Goal: Transaction & Acquisition: Download file/media

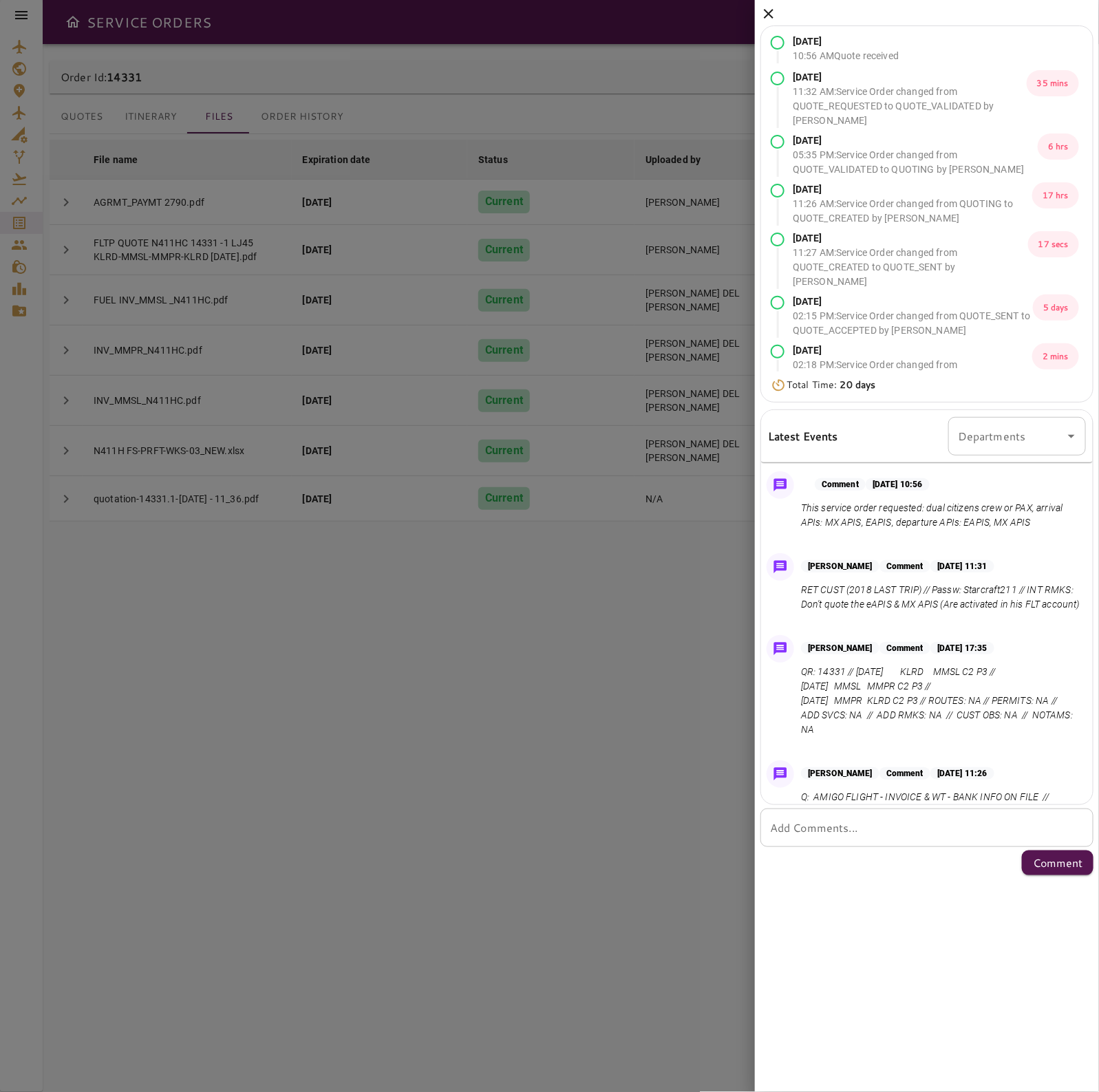
scroll to position [1003, 0]
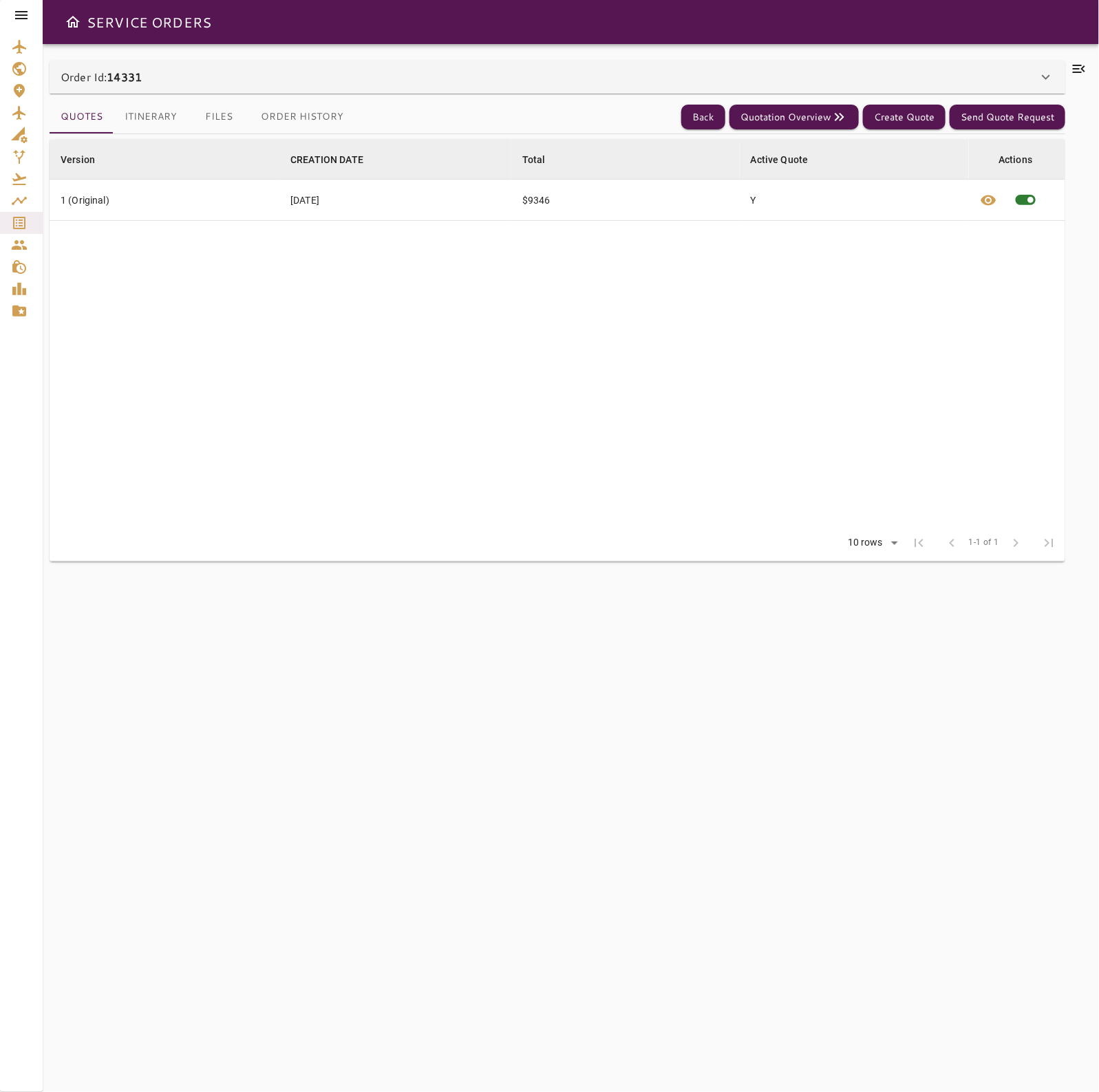
click at [222, 108] on button "Files" at bounding box center [218, 116] width 62 height 33
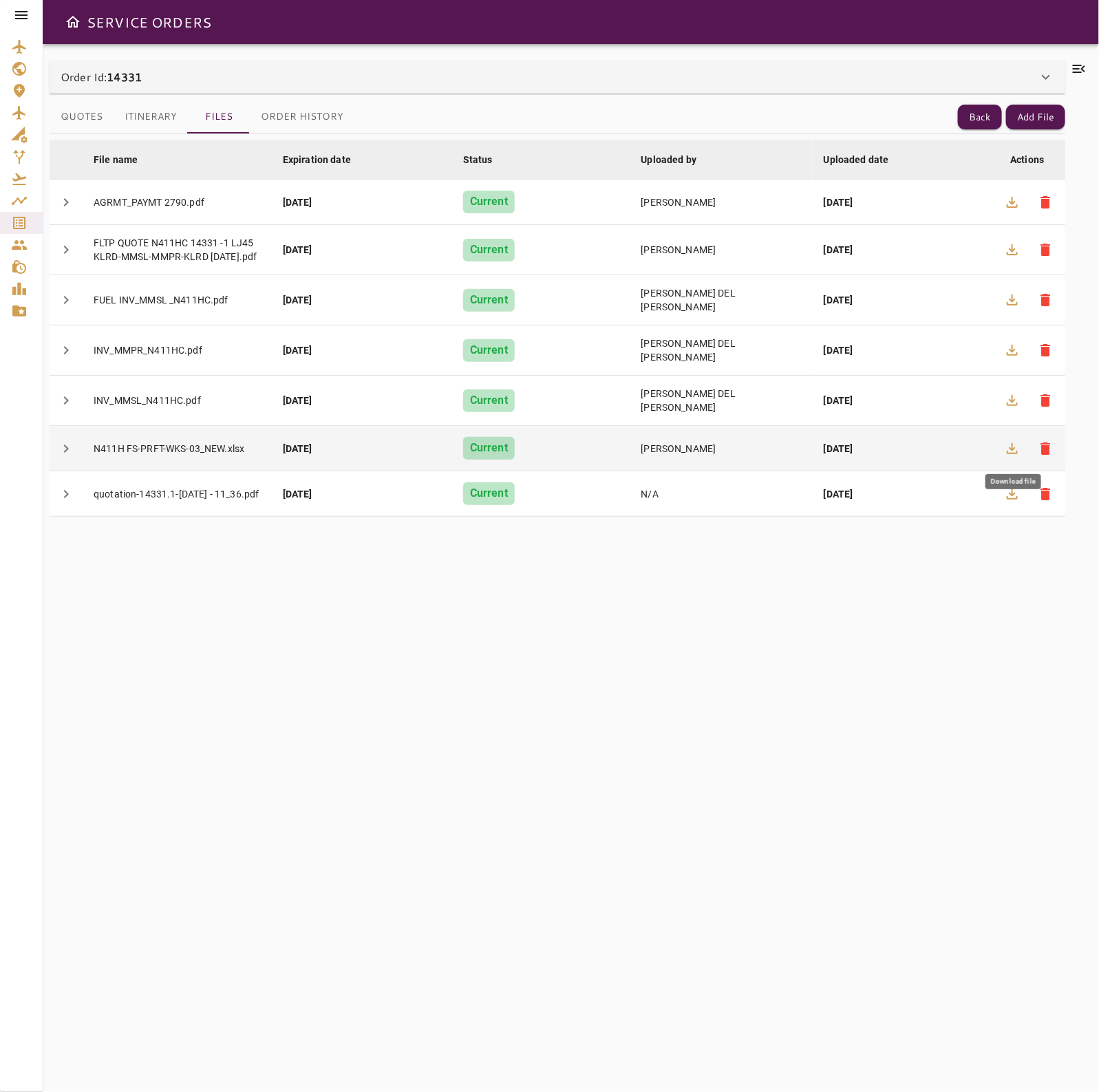
click at [1013, 449] on icon "button" at bounding box center [1012, 448] width 11 height 11
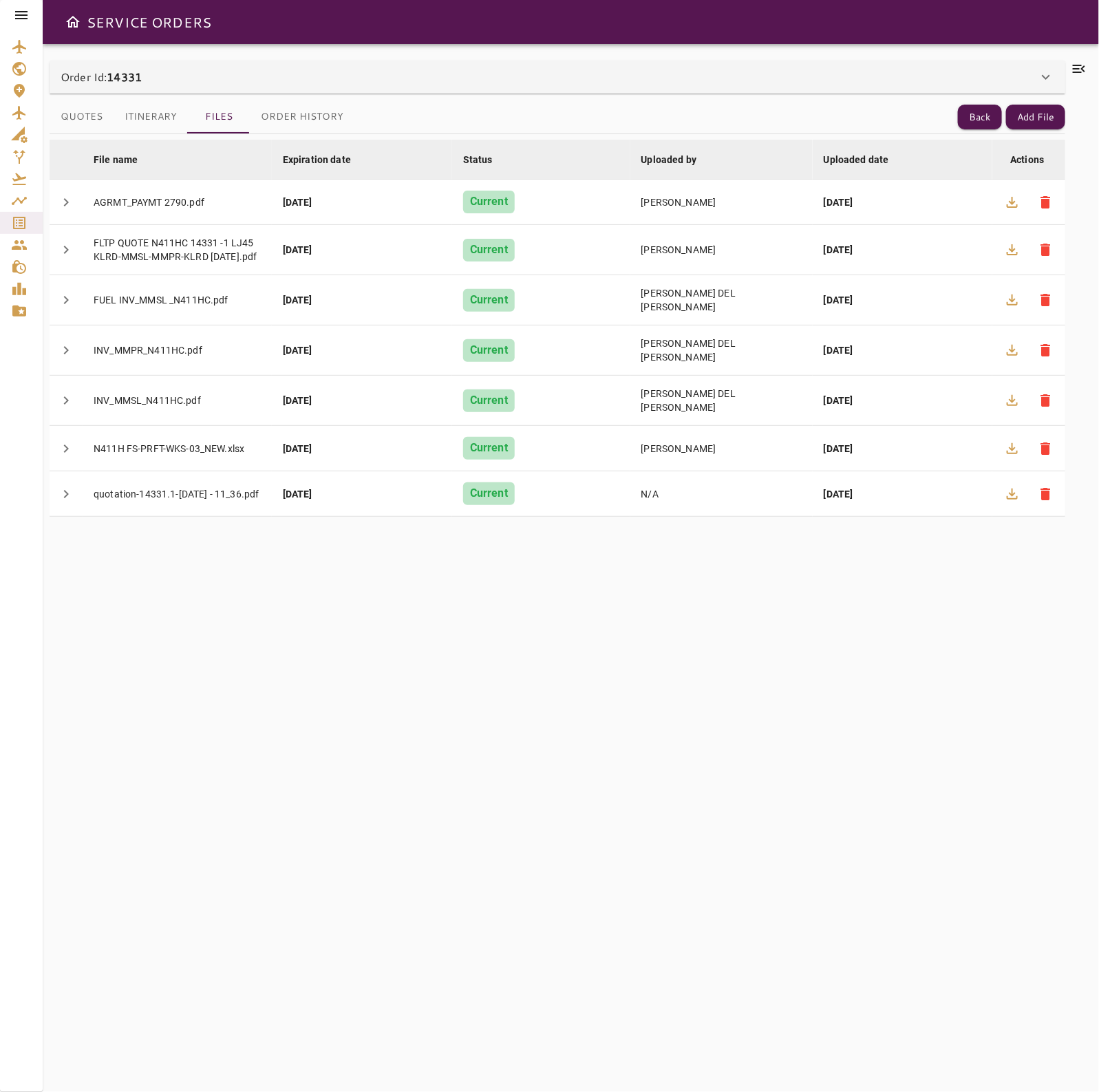
click at [1029, 832] on div "File name arrow_downward Expiration date arrow_downward Status arrow_downward U…" at bounding box center [558, 604] width 1015 height 941
click at [893, 627] on div "File name arrow_downward Expiration date arrow_downward Status arrow_downward U…" at bounding box center [558, 604] width 1015 height 941
